Goal: Use online tool/utility: Use online tool/utility

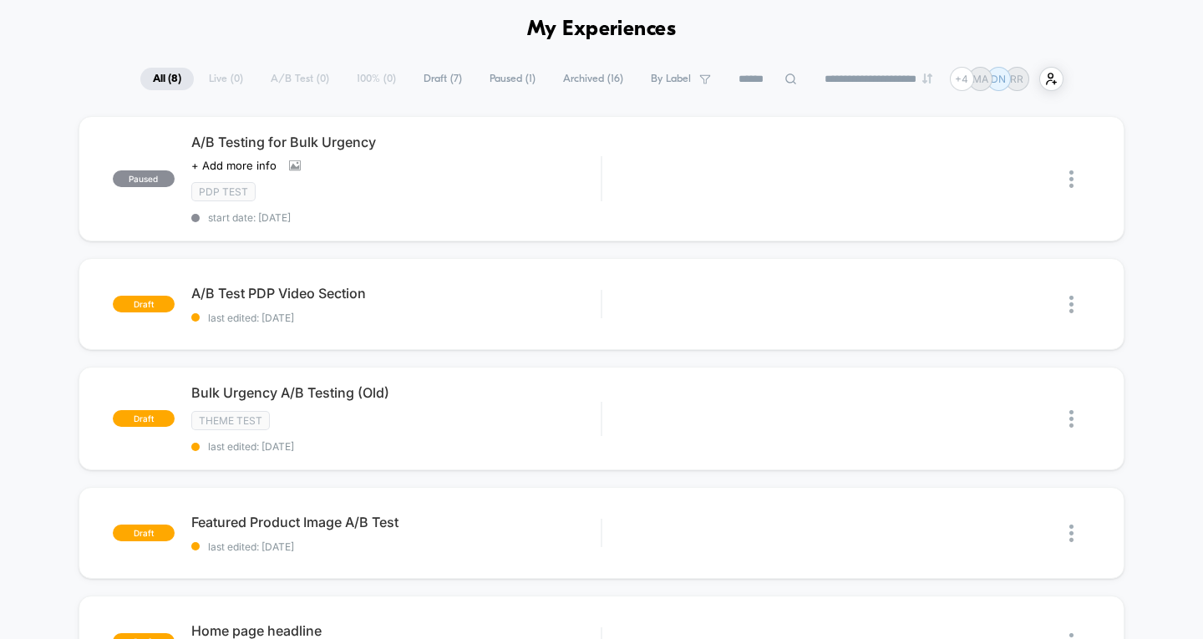
scroll to position [58, 0]
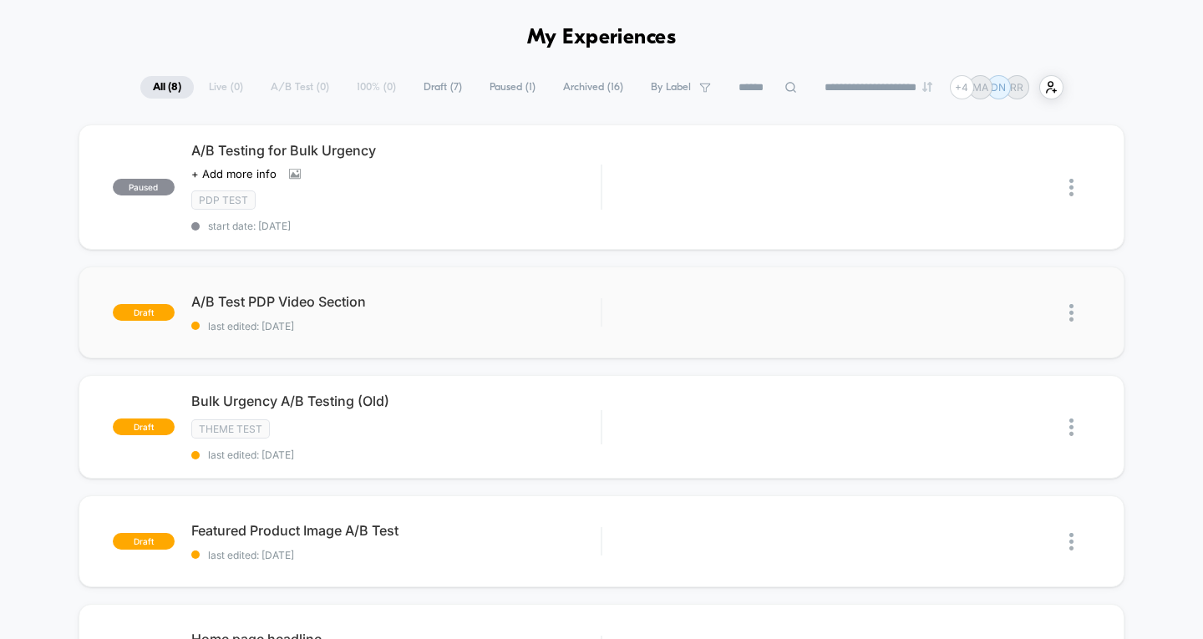
click at [437, 311] on div "A/B Test PDP Video Section last edited: [DATE]" at bounding box center [396, 312] width 410 height 39
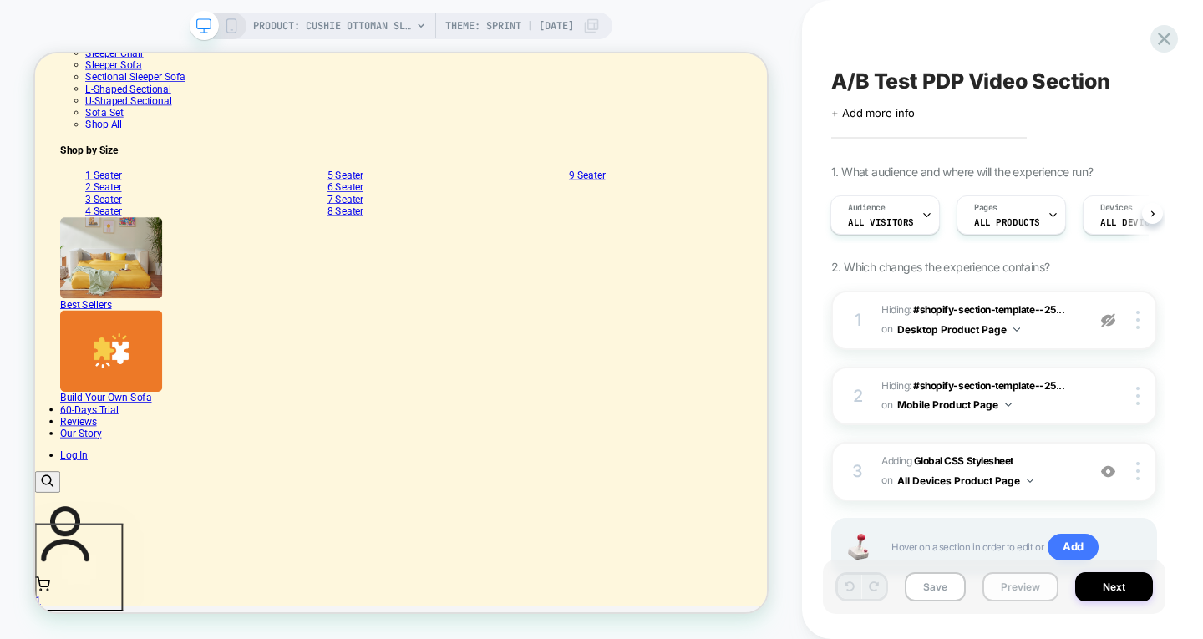
click at [1034, 580] on button "Preview" at bounding box center [1020, 586] width 76 height 29
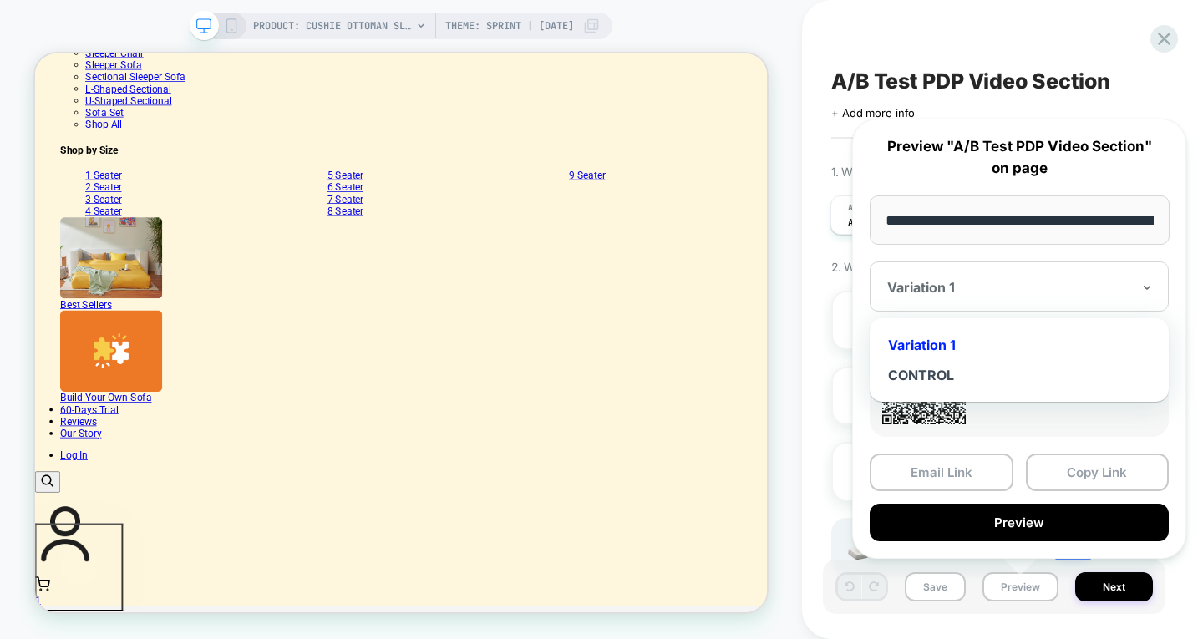
click at [951, 347] on div "Variation 1" at bounding box center [1019, 345] width 282 height 30
click at [939, 374] on div "CONTROL" at bounding box center [1019, 375] width 282 height 30
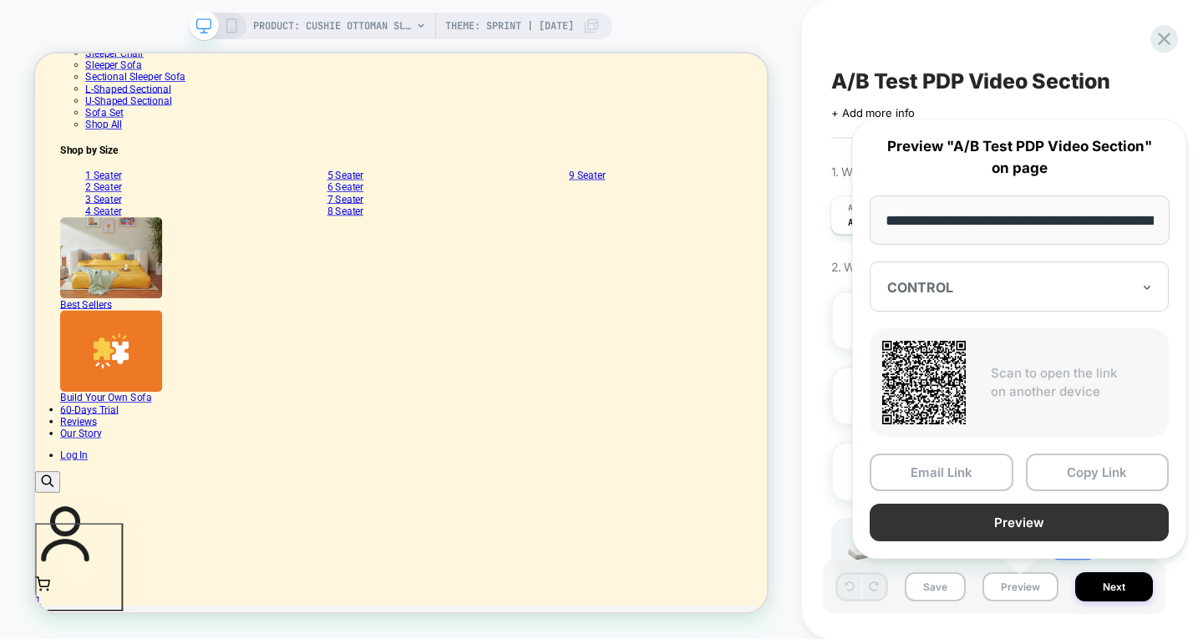
click at [1027, 509] on button "Preview" at bounding box center [1019, 523] width 299 height 38
